Goal: Navigation & Orientation: Find specific page/section

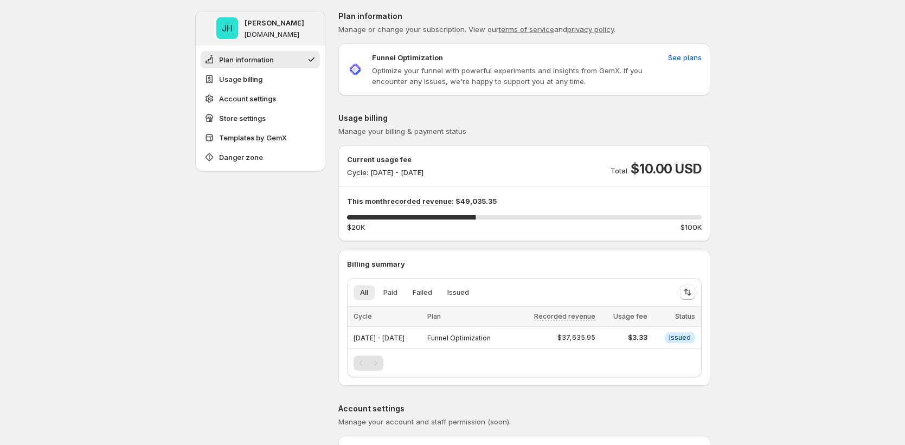
scroll to position [16, 0]
click at [234, 77] on span "Usage billing" at bounding box center [240, 79] width 43 height 11
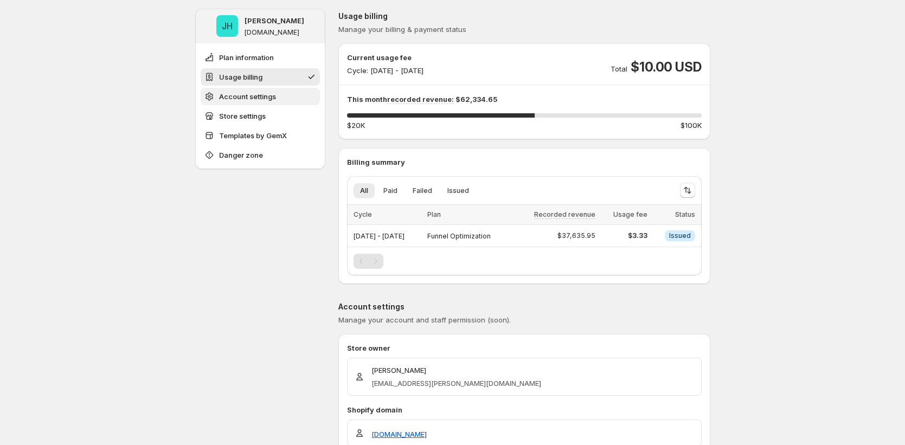
click at [241, 93] on span "Account settings" at bounding box center [247, 96] width 57 height 11
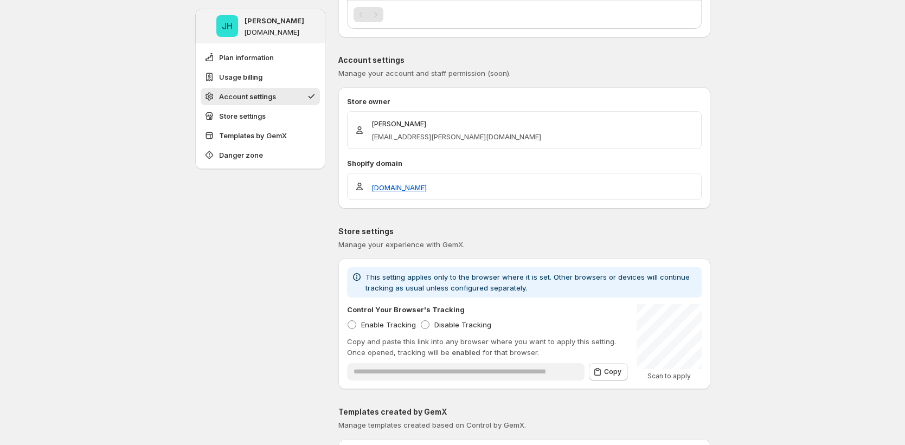
scroll to position [393, 0]
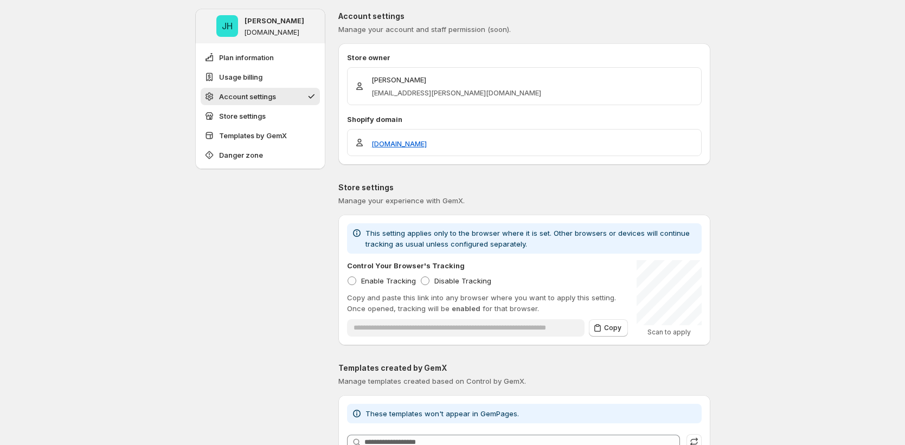
click at [242, 105] on ul "Plan information Usage billing Account settings Store settings Templates by Gem…" at bounding box center [260, 106] width 119 height 115
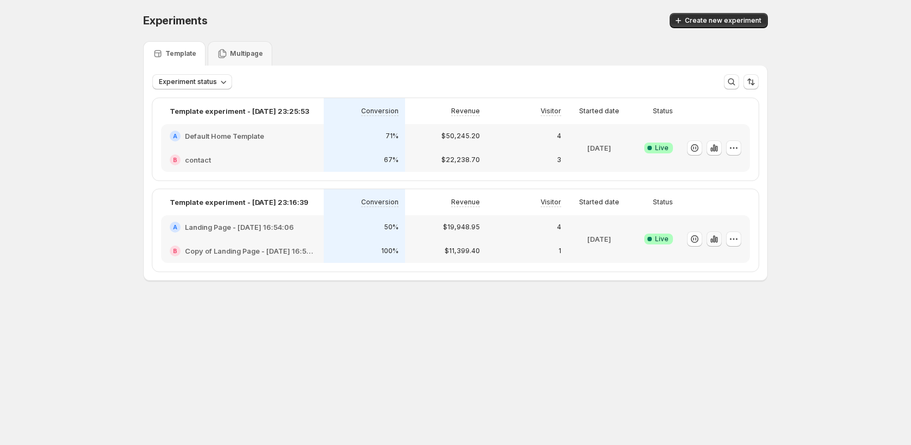
click at [716, 236] on icon "button" at bounding box center [714, 239] width 11 height 11
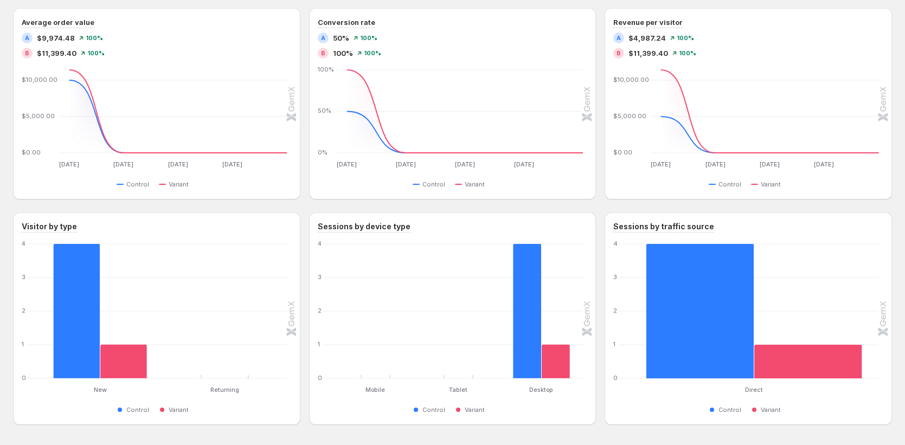
scroll to position [675, 0]
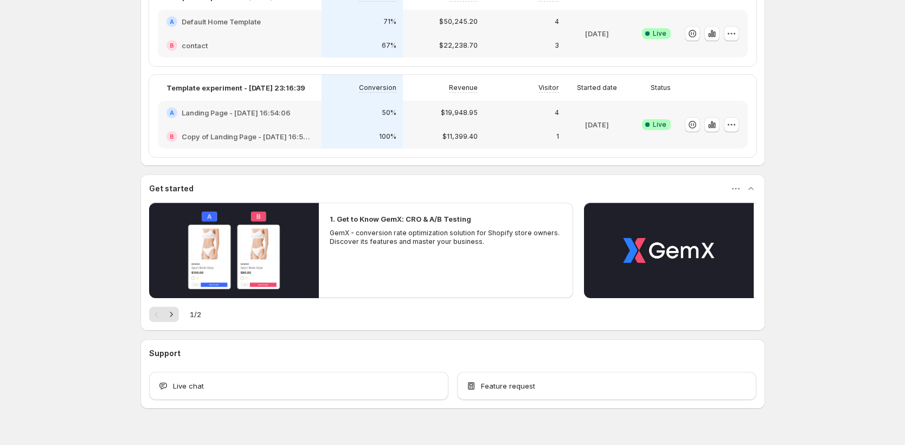
scroll to position [247, 0]
